Goal: Book appointment/travel/reservation

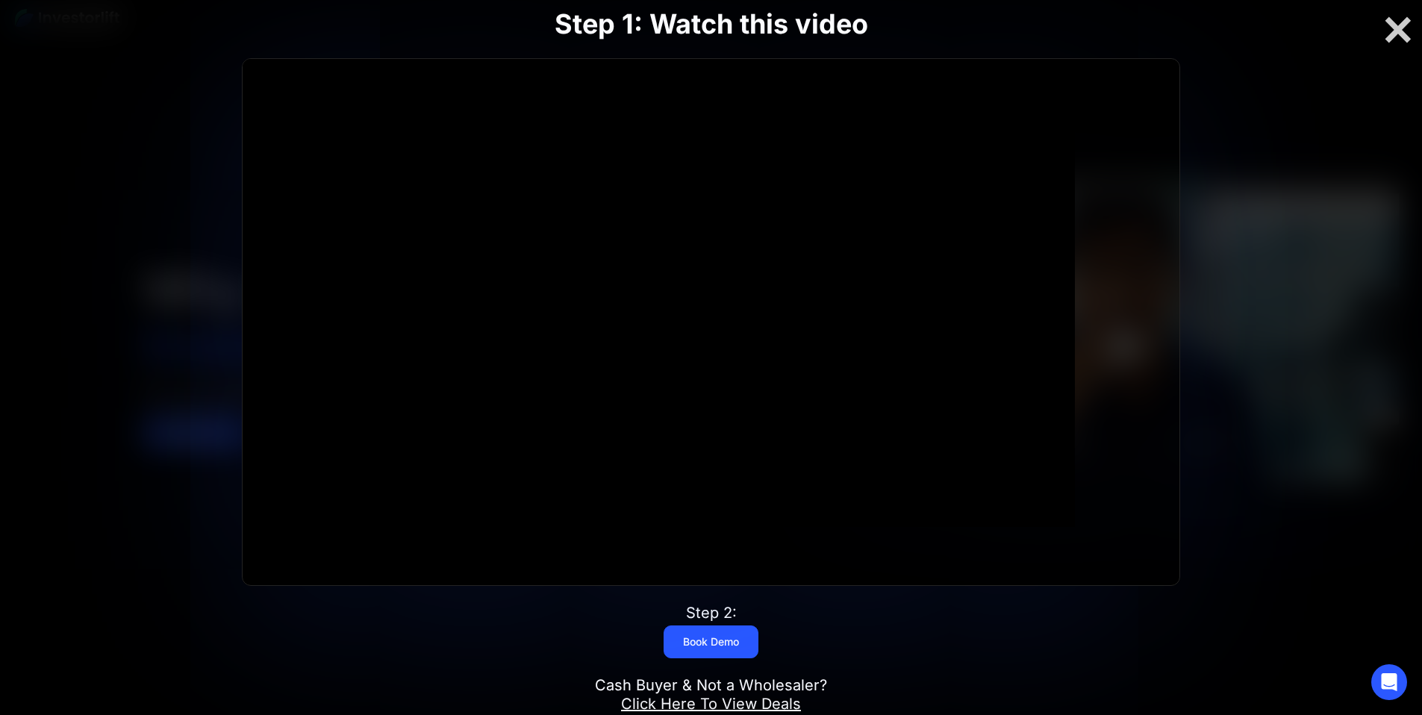
click at [1211, 255] on div "Step 1: Watch this video Click for sound @keyframes VOLUME_SMALL_WAVE_FLASH { 0…" at bounding box center [712, 358] width 1138 height 796
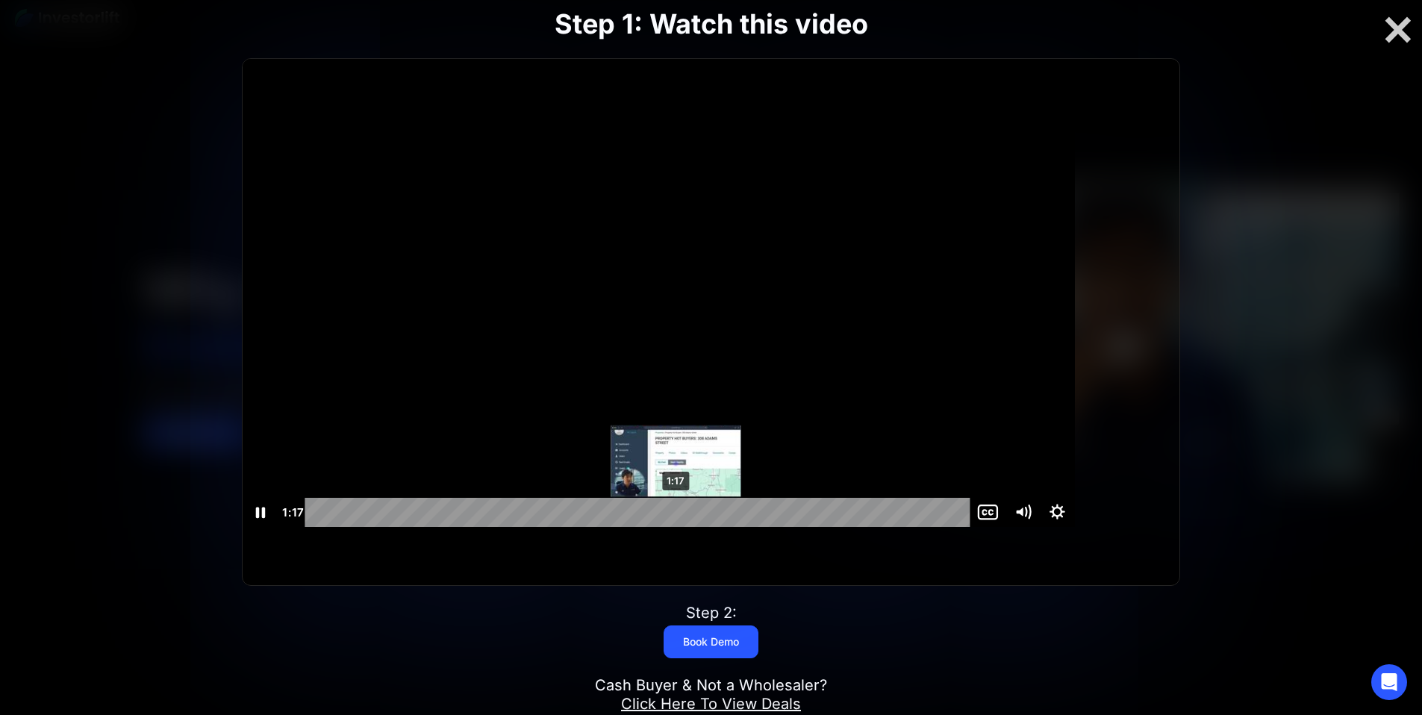
click at [681, 517] on div "Playbar" at bounding box center [676, 513] width 10 height 10
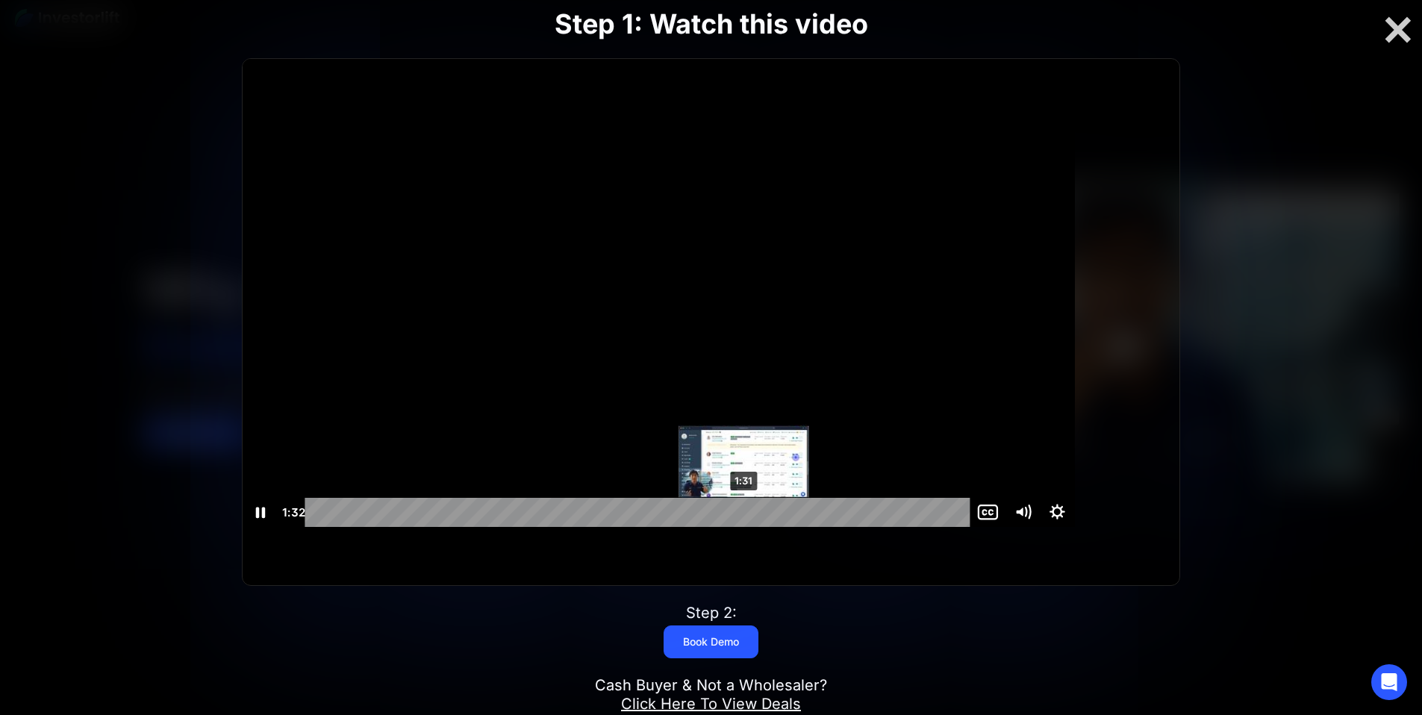
scroll to position [1, 0]
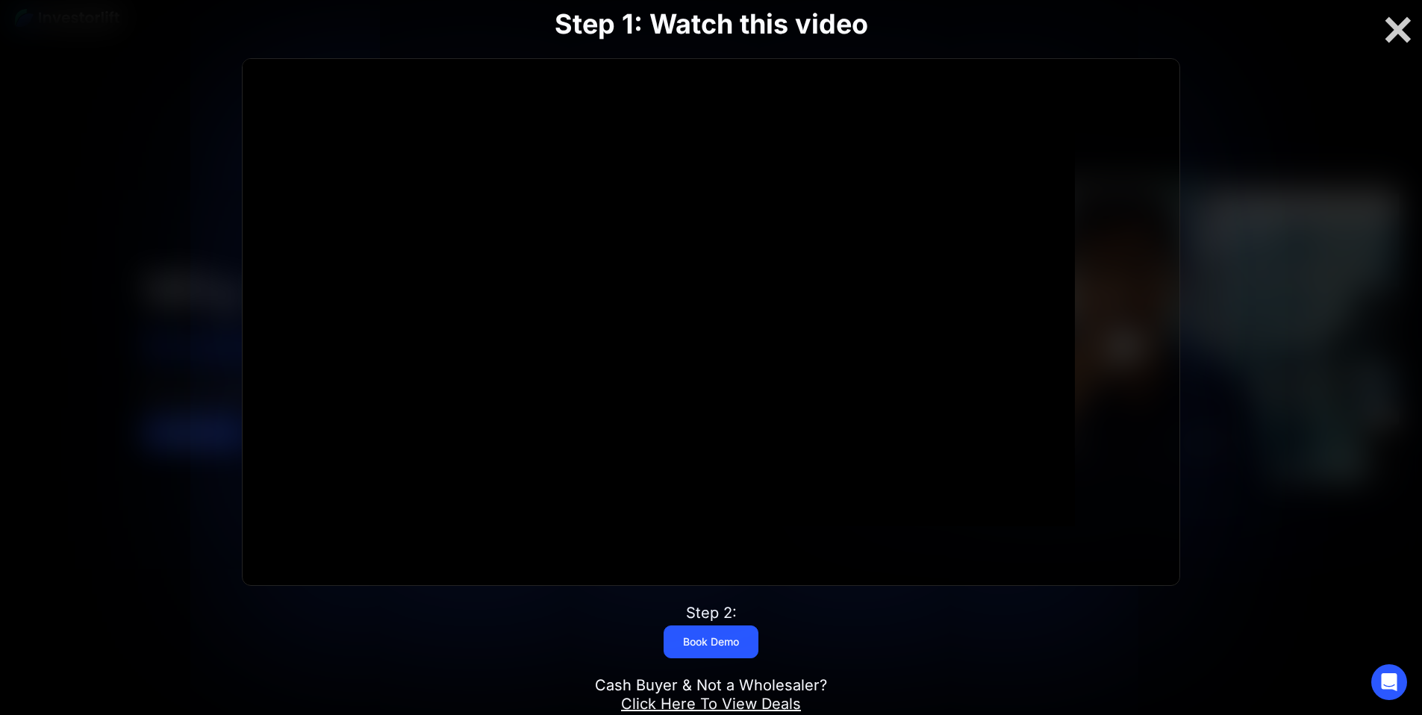
click at [712, 628] on div "Step 1: Watch this video Click for sound @keyframes VOLUME_SMALL_WAVE_FLASH { 0…" at bounding box center [712, 358] width 1138 height 796
click at [714, 625] on link "Book Demo" at bounding box center [711, 641] width 95 height 33
